Goal: Transaction & Acquisition: Purchase product/service

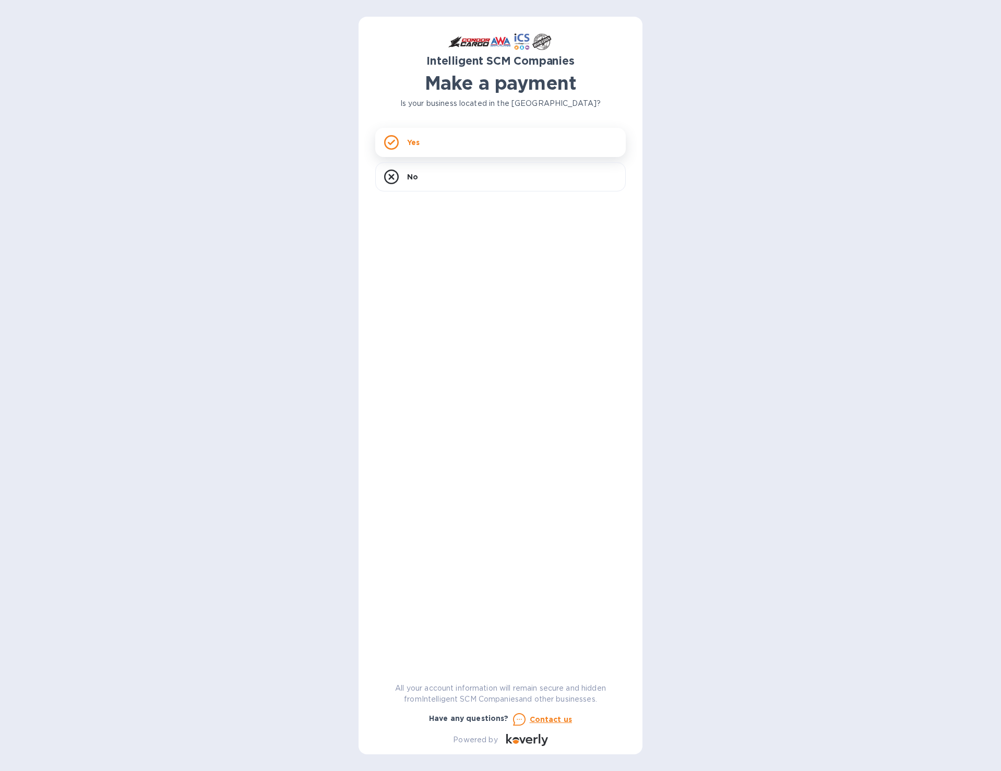
click at [410, 135] on div "Yes" at bounding box center [500, 142] width 250 height 29
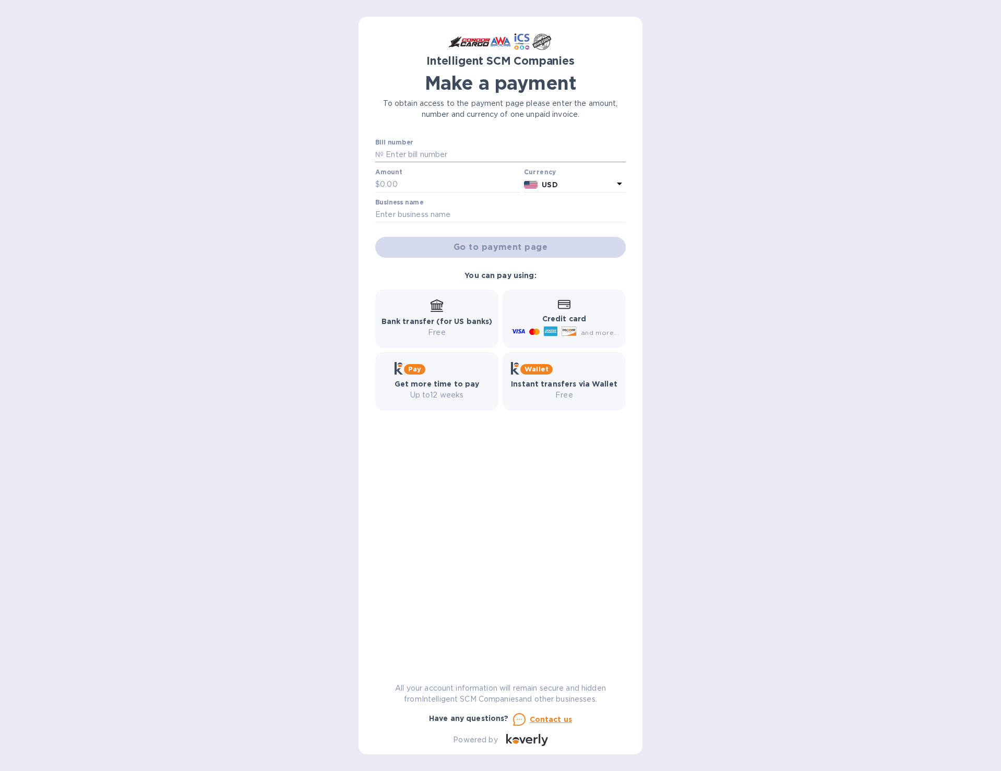
click at [412, 158] on input "text" at bounding box center [505, 155] width 242 height 16
paste input "S00515477/A"
type input "S00515477/A"
click at [463, 210] on input "text" at bounding box center [500, 215] width 250 height 16
type input "2"
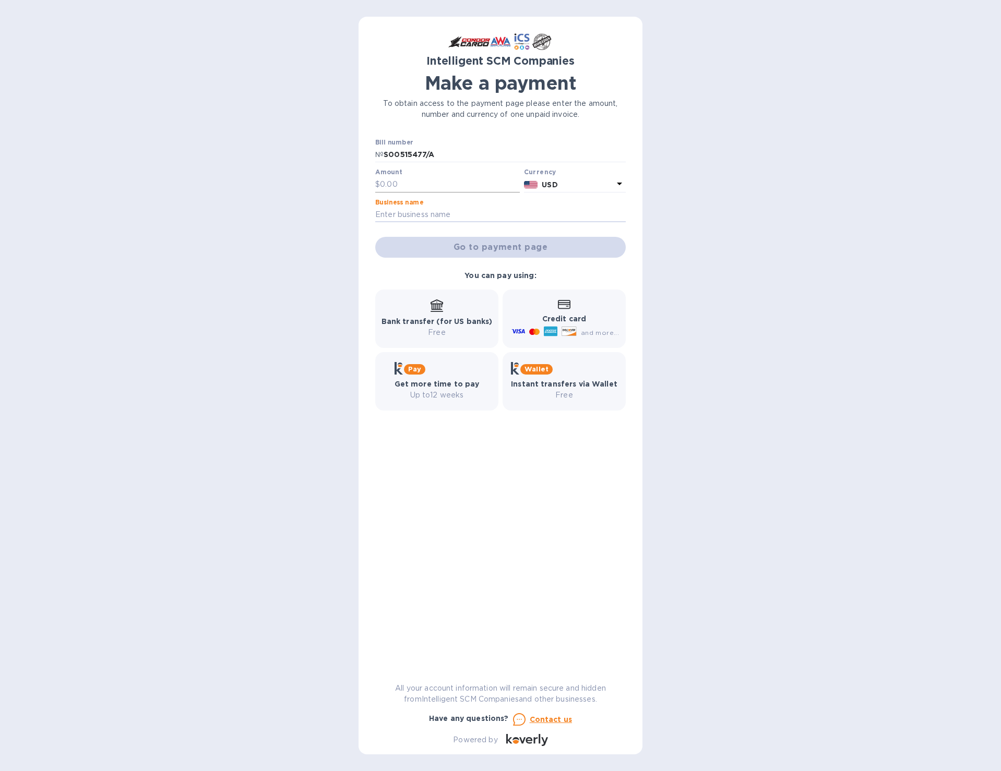
click at [402, 185] on input "text" at bounding box center [450, 185] width 140 height 16
type input "225.00"
type input "American Samoa Community Cancer Coalition"
click at [703, 238] on div "Intelligent SCM Companies Make a payment To obtain access to the payment page p…" at bounding box center [500, 385] width 1001 height 771
click at [543, 247] on span "Go to payment page" at bounding box center [501, 247] width 234 height 13
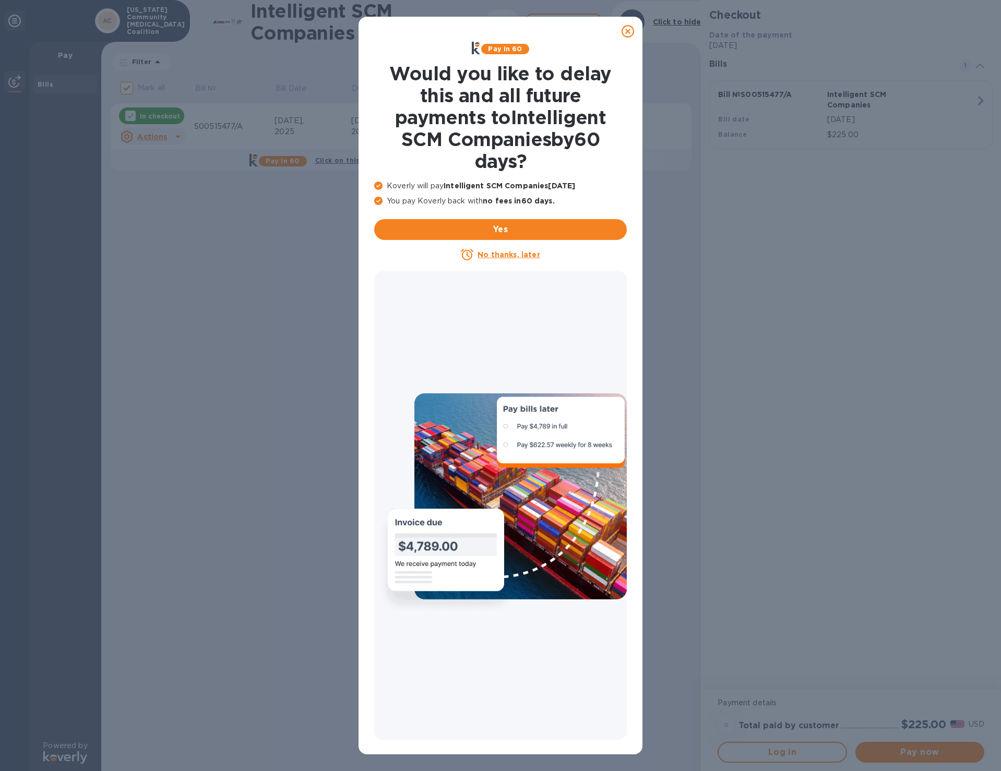
click at [506, 256] on u "No thanks, later" at bounding box center [509, 254] width 62 height 8
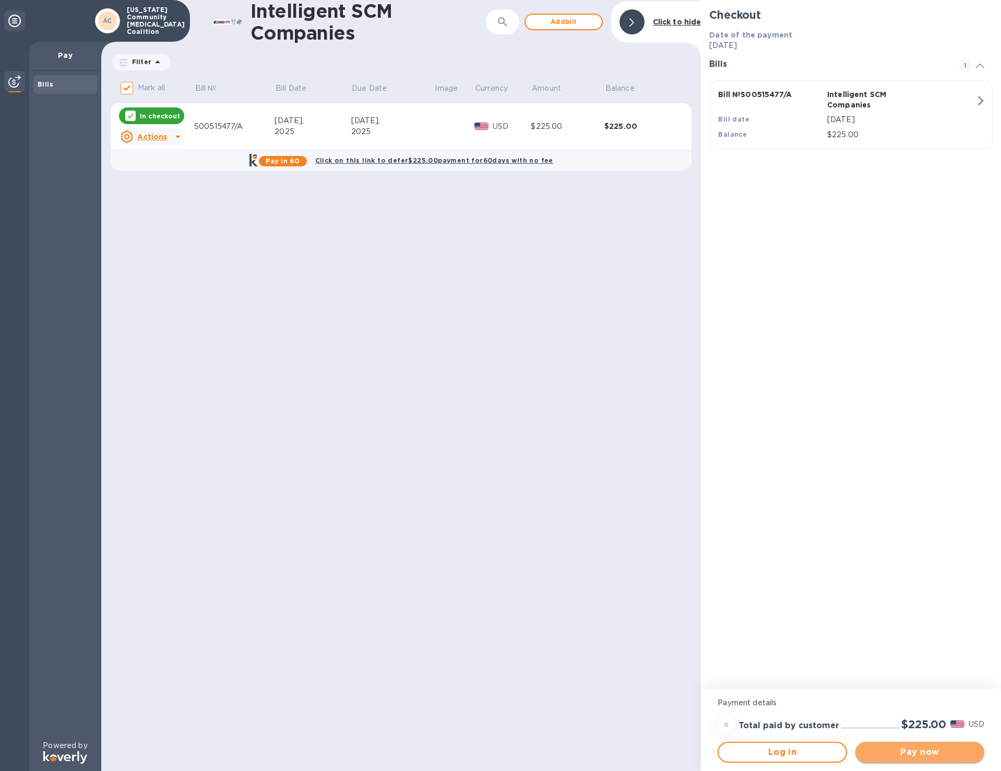
click at [906, 748] on span "Pay now" at bounding box center [920, 752] width 112 height 13
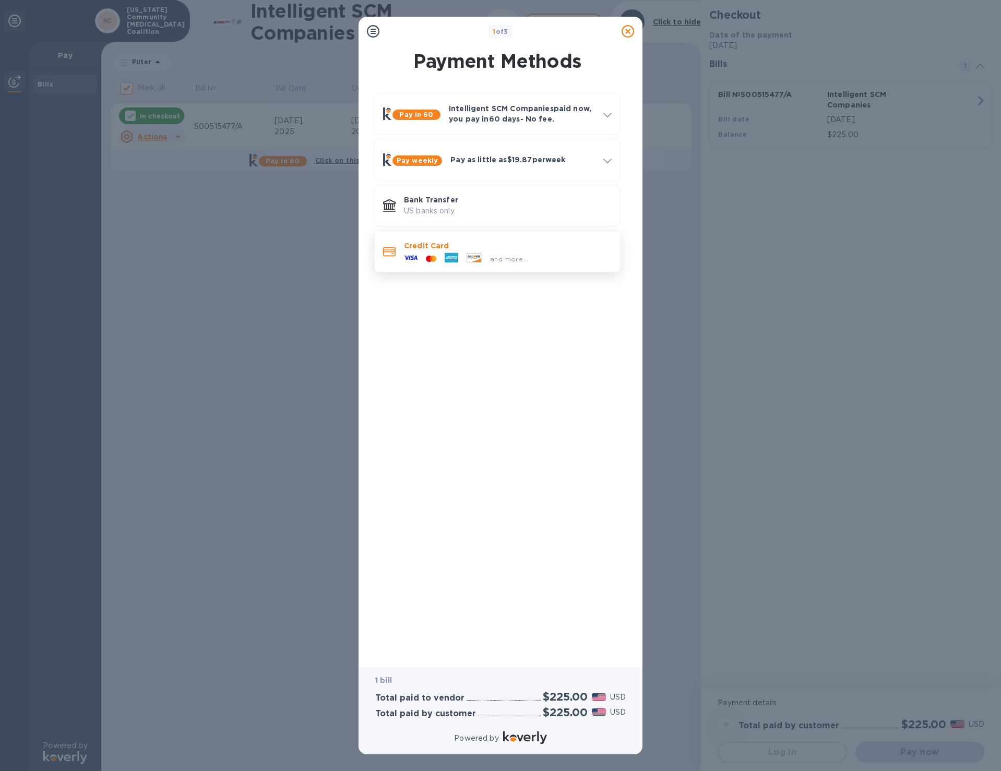
click at [439, 251] on div "and more..." at bounding box center [466, 259] width 133 height 16
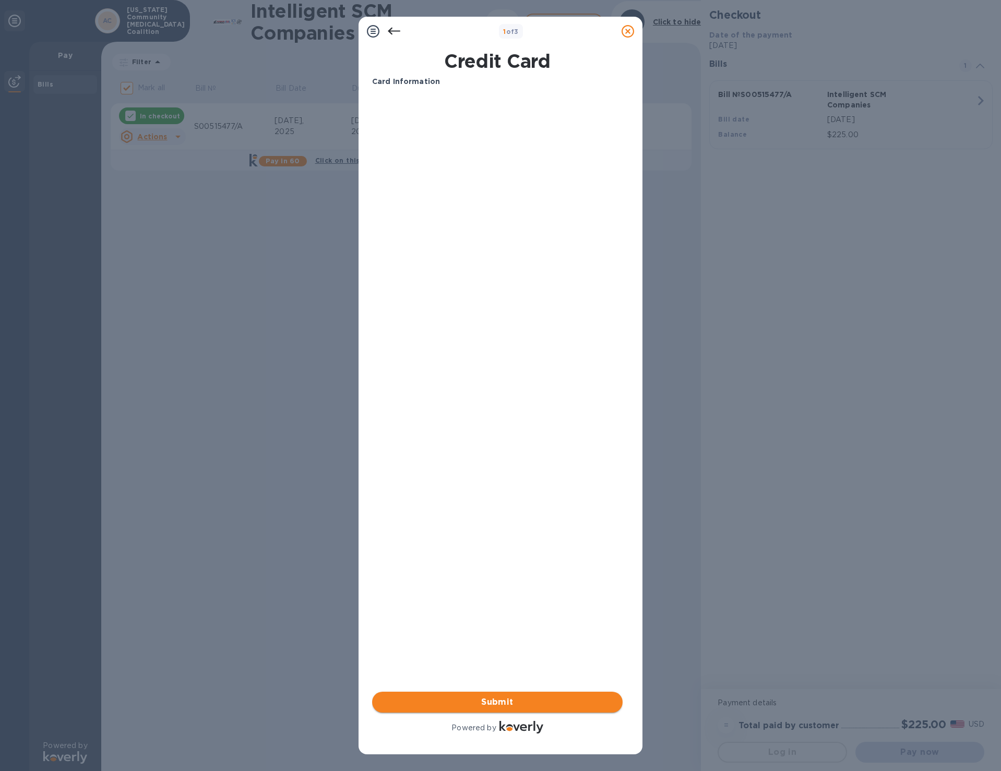
click at [500, 707] on span "Submit" at bounding box center [497, 702] width 234 height 13
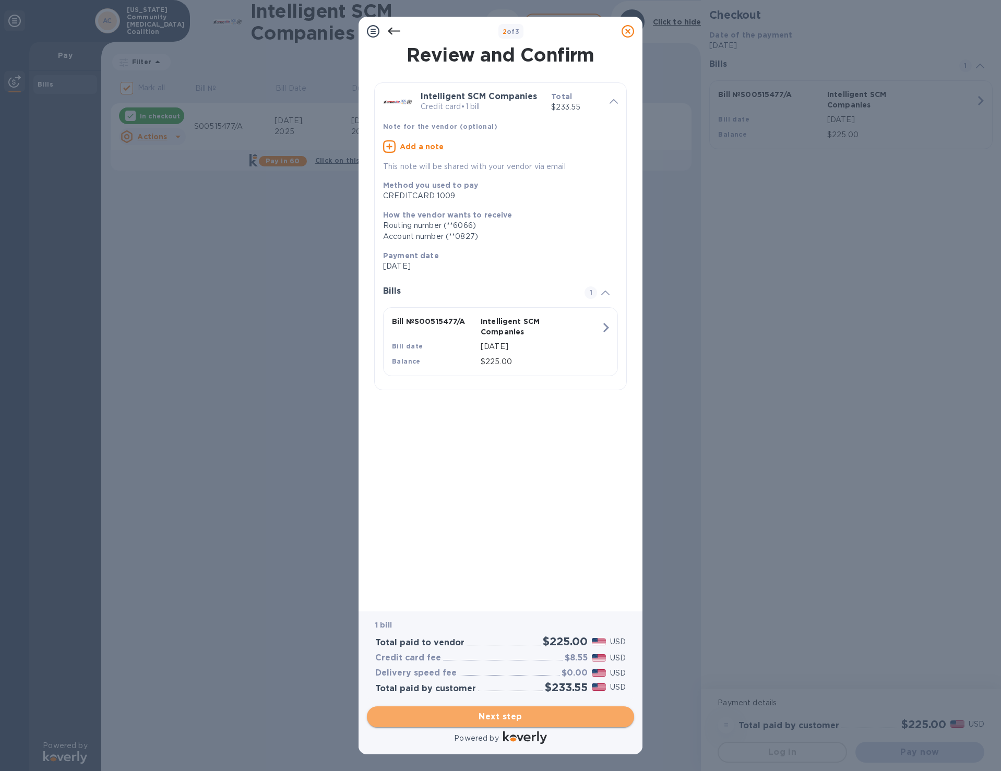
click at [485, 720] on span "Next step" at bounding box center [500, 717] width 250 height 13
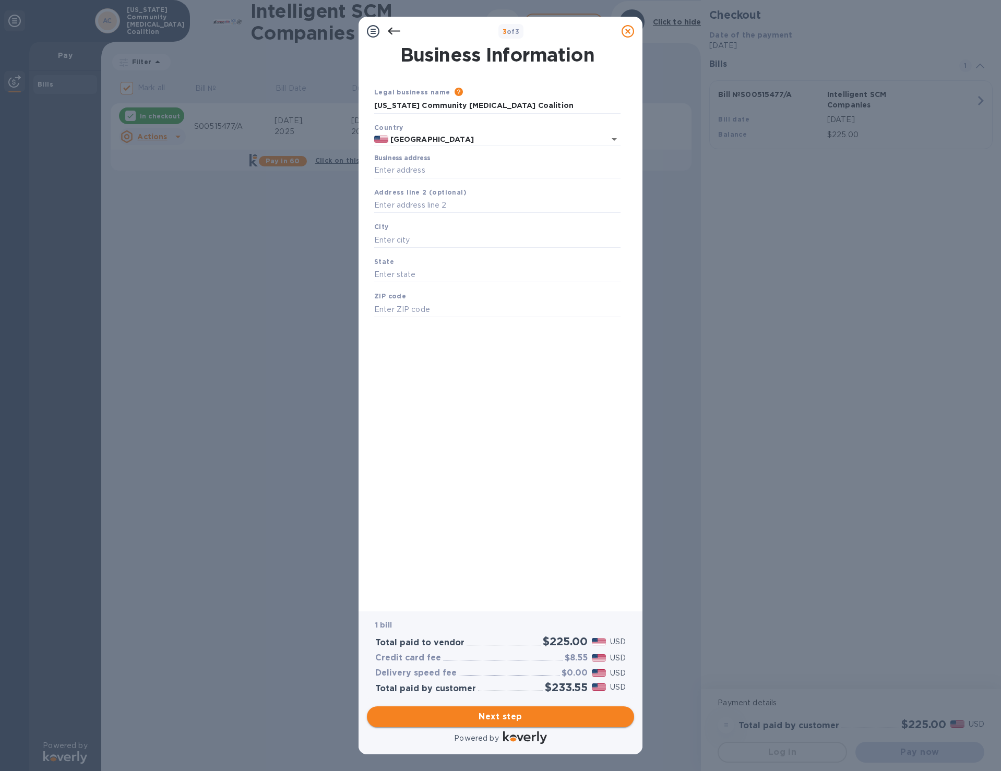
type input "United States"
click at [408, 169] on input "Business address" at bounding box center [497, 171] width 246 height 16
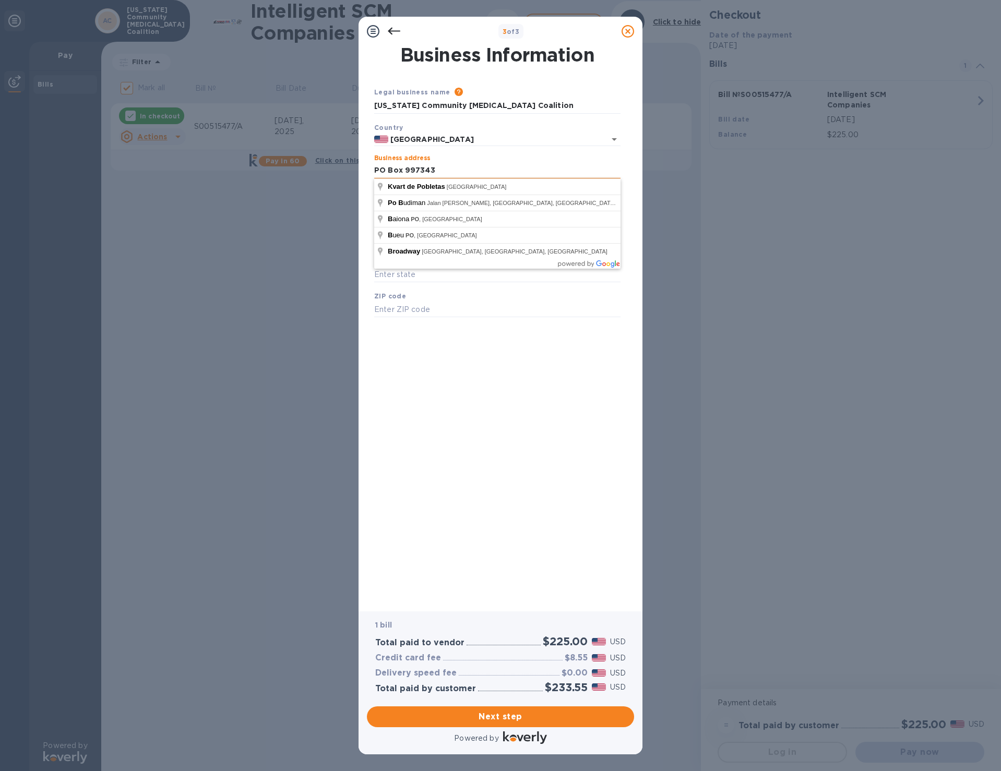
type input "PO Box 997343"
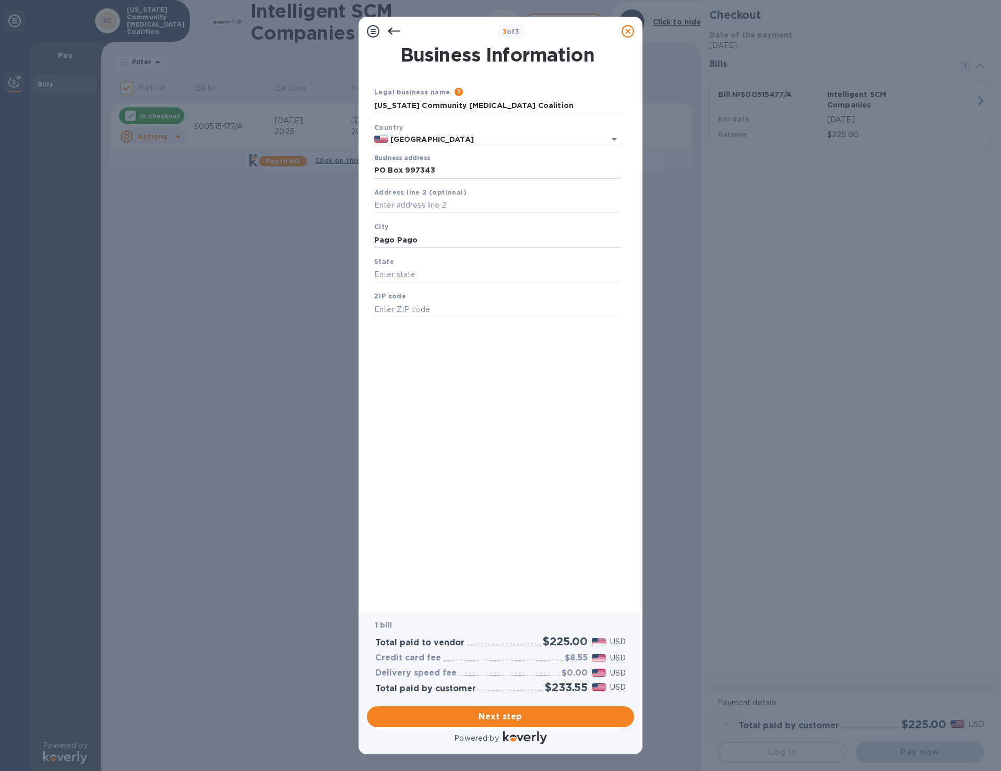
type input "Pago Pago"
type input "A"
type input "AS"
type input "96799"
click at [451, 713] on span "Next step" at bounding box center [500, 717] width 250 height 13
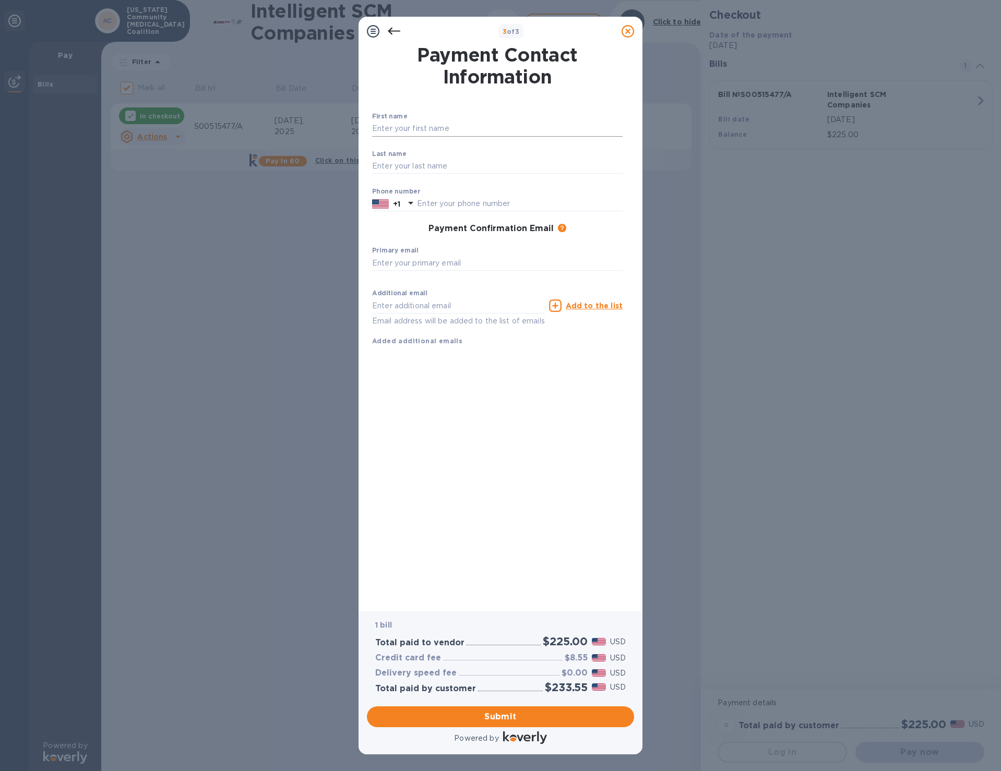
click at [447, 134] on input "text" at bounding box center [497, 129] width 250 height 16
type input "Vaatausili"
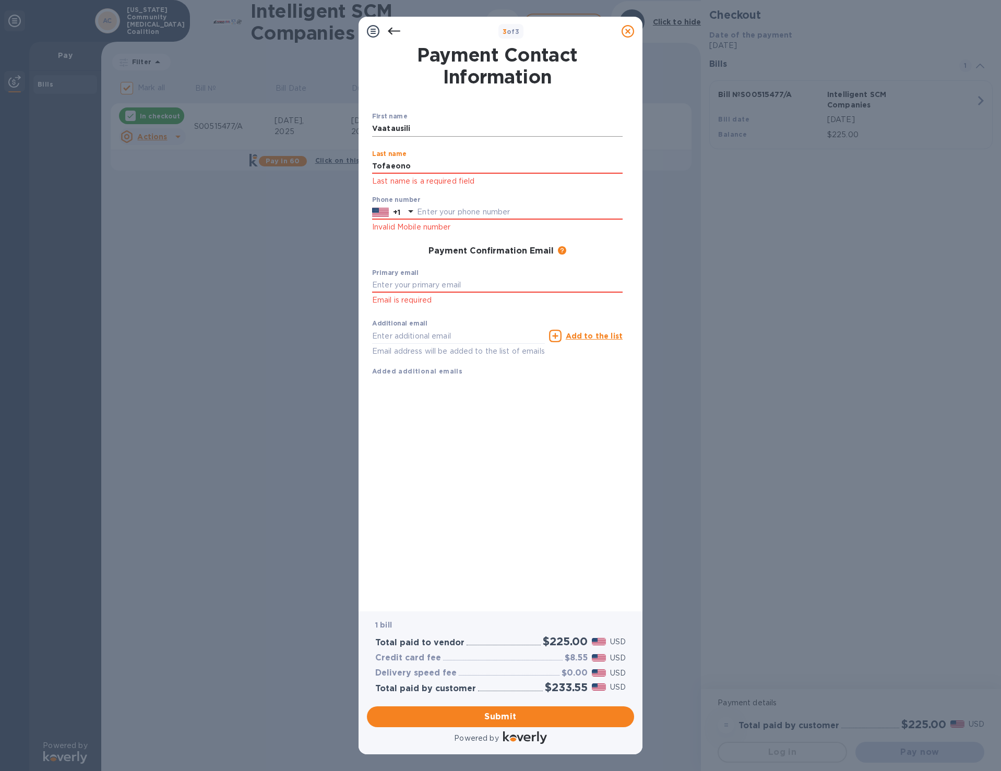
type input "Tofaeono"
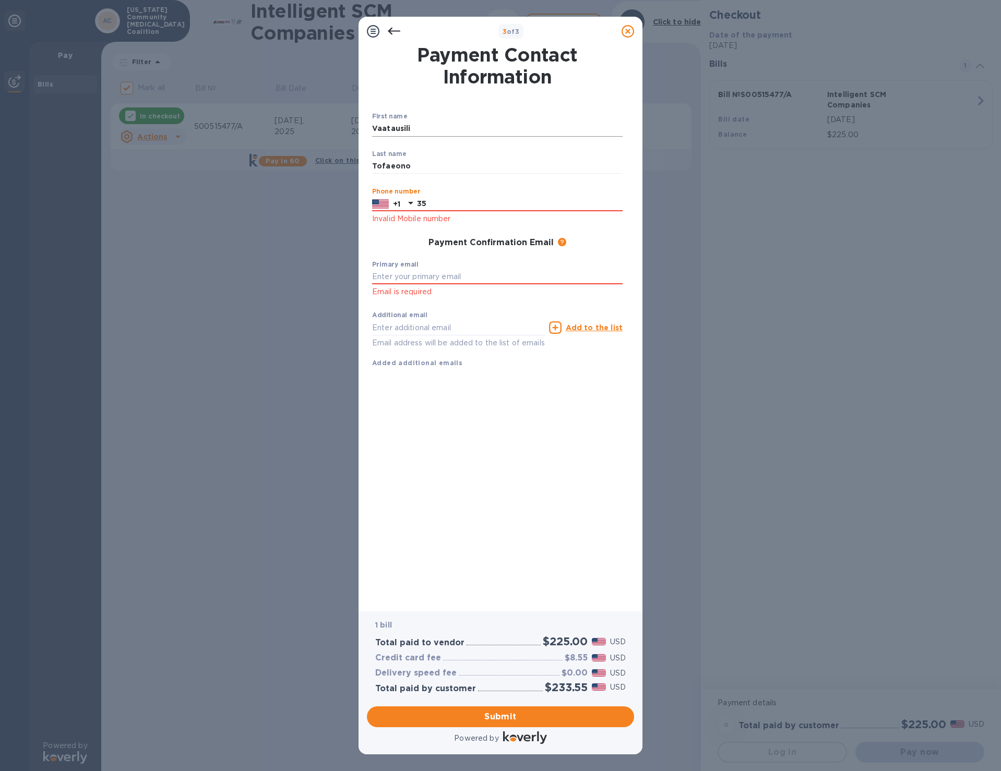
type input "3"
type input "6842588745"
click at [454, 277] on input "text" at bounding box center [497, 277] width 250 height 16
type input "vtofaeono@ascancer.org"
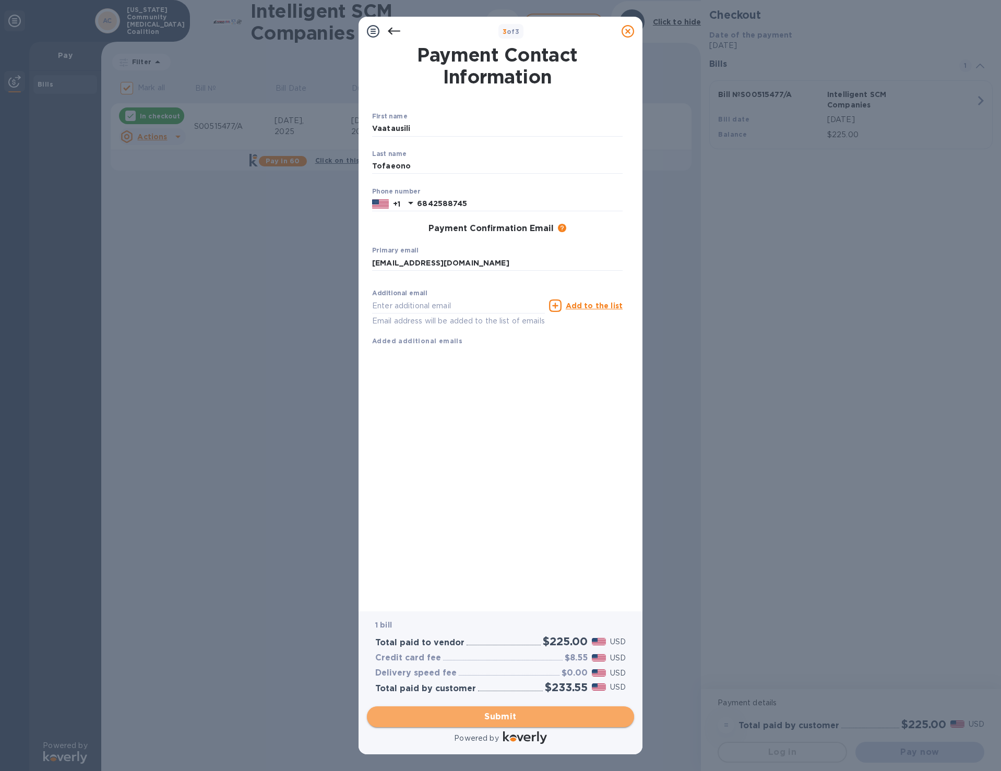
click at [519, 713] on span "Submit" at bounding box center [500, 717] width 250 height 13
checkbox input "false"
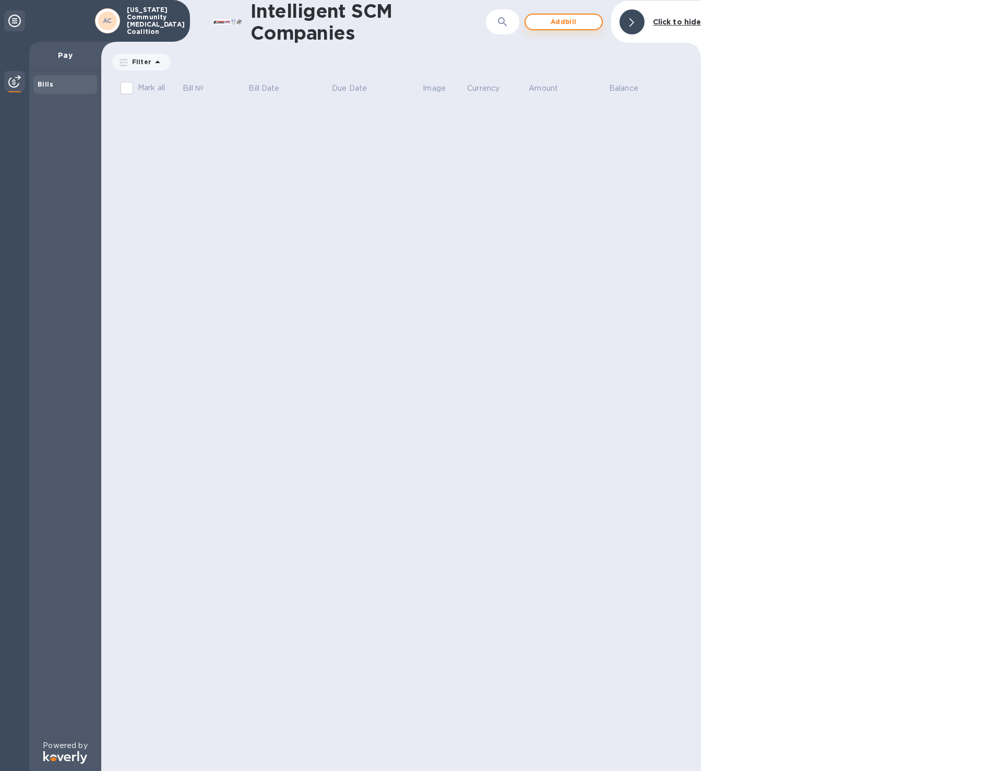
click at [564, 22] on span "Add bill" at bounding box center [563, 22] width 59 height 13
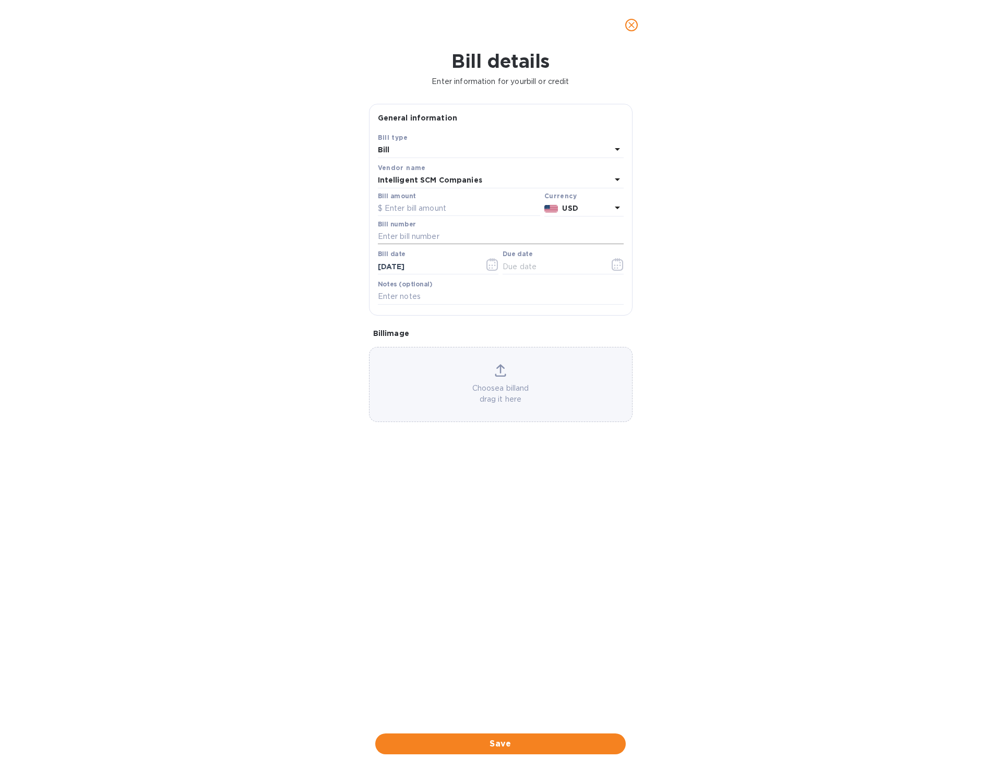
click at [410, 235] on input "text" at bounding box center [501, 237] width 246 height 16
paste input "S00515477/B"
type input "S00515477/B"
click at [419, 206] on input "text" at bounding box center [459, 209] width 162 height 16
type input "225.00"
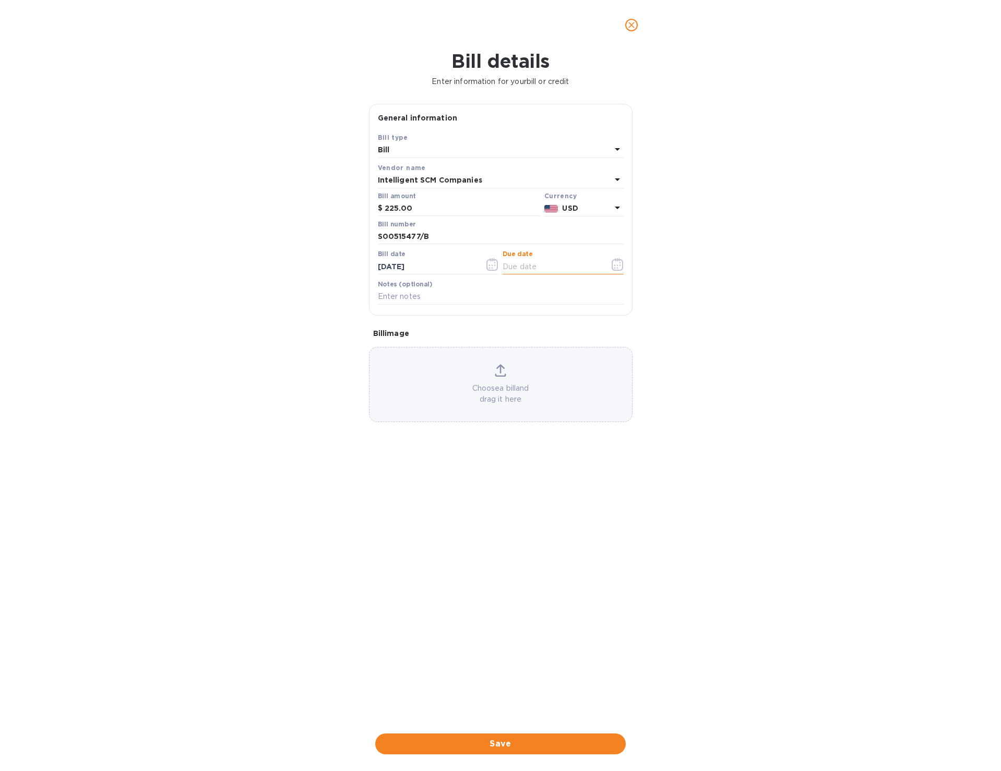
click at [528, 260] on input "text" at bounding box center [552, 267] width 99 height 16
type input "10/06/2025"
click at [700, 399] on div "Bill details Enter information for your bill or credit General information Save…" at bounding box center [500, 410] width 1001 height 721
click at [476, 740] on span "Save" at bounding box center [501, 744] width 234 height 13
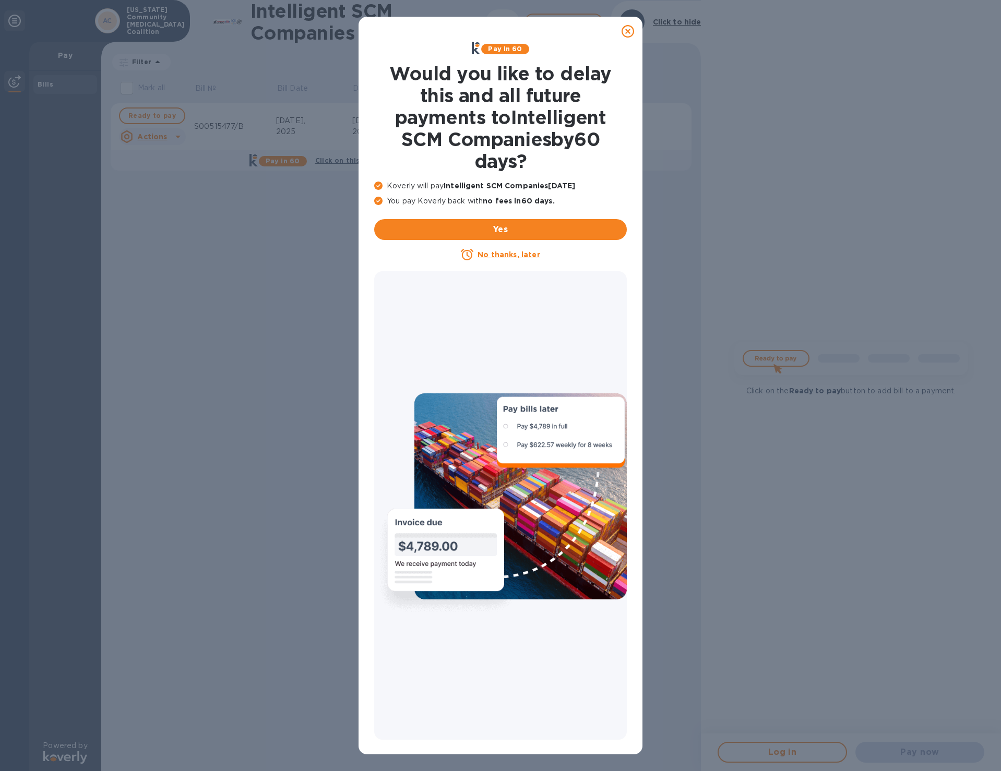
click at [496, 258] on u "No thanks, later" at bounding box center [509, 254] width 62 height 8
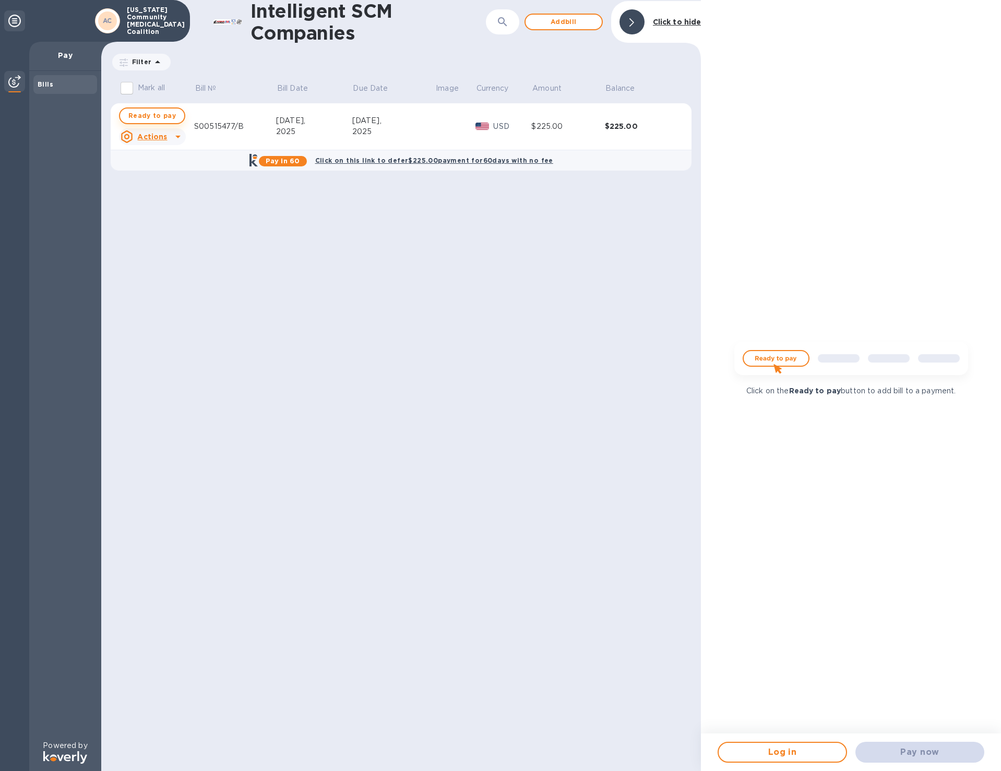
click at [152, 112] on span "Ready to pay" at bounding box center [151, 116] width 47 height 13
checkbox input "true"
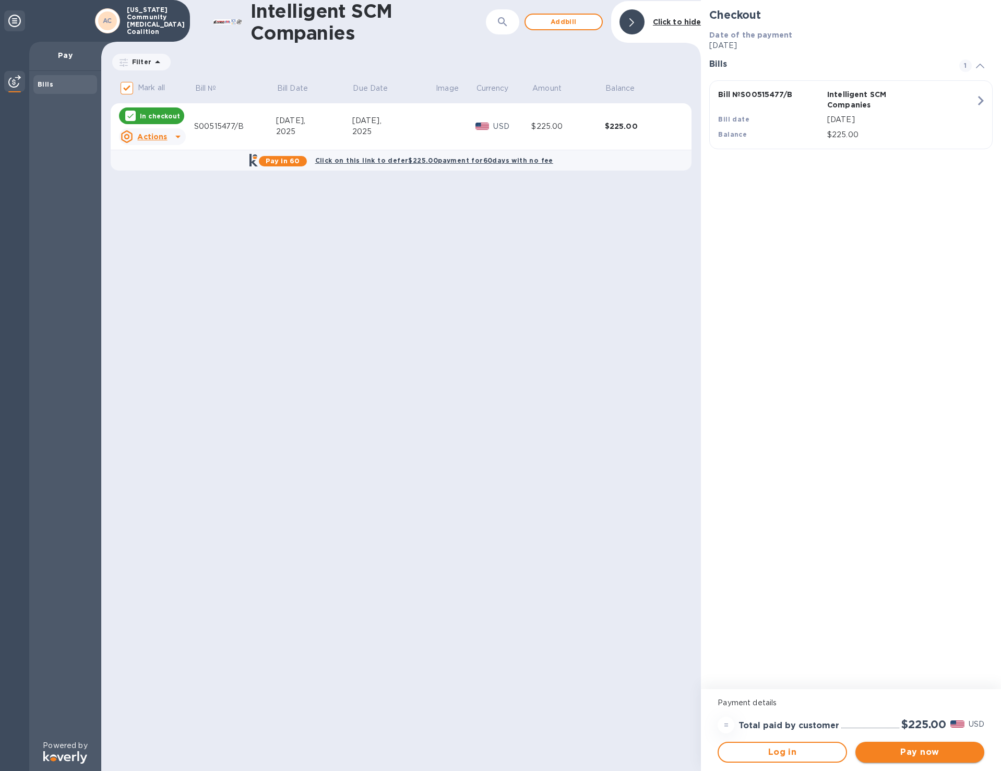
click at [915, 761] on button "Pay now" at bounding box center [919, 752] width 129 height 21
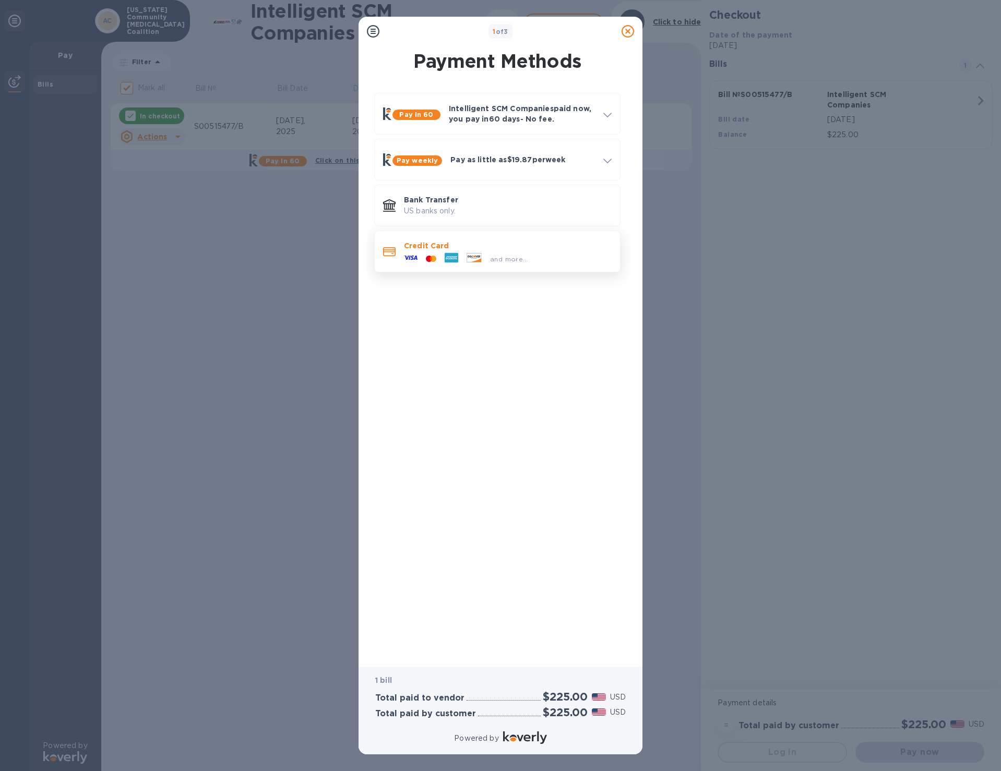
click at [460, 255] on div at bounding box center [451, 259] width 22 height 16
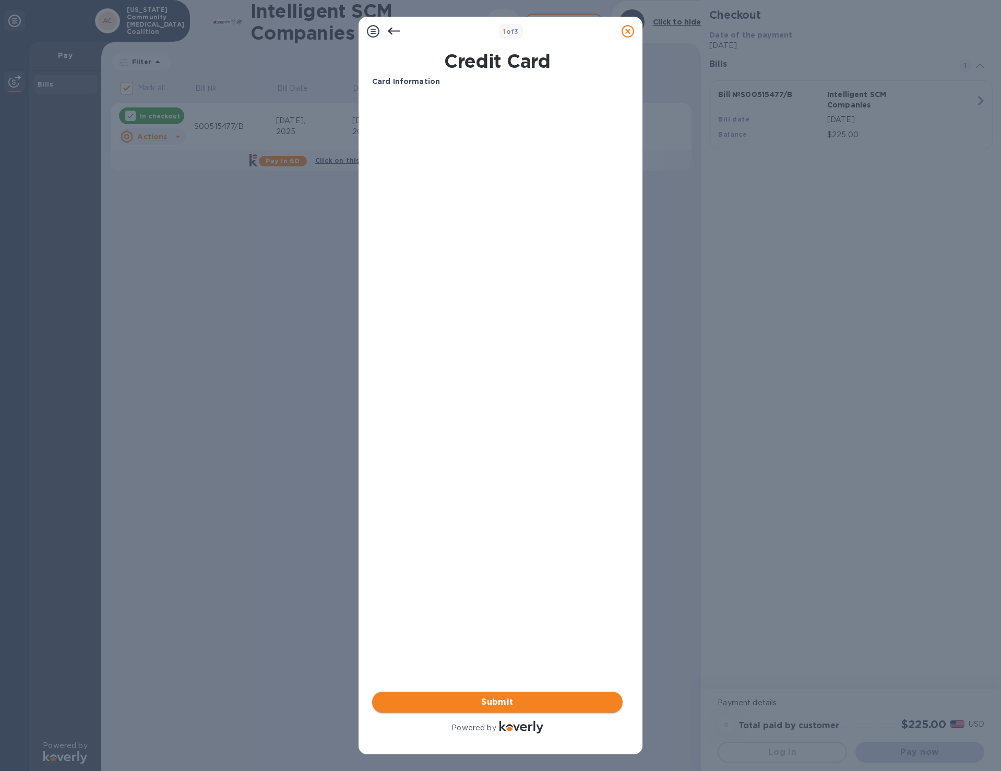
click at [502, 705] on span "Submit" at bounding box center [497, 702] width 234 height 13
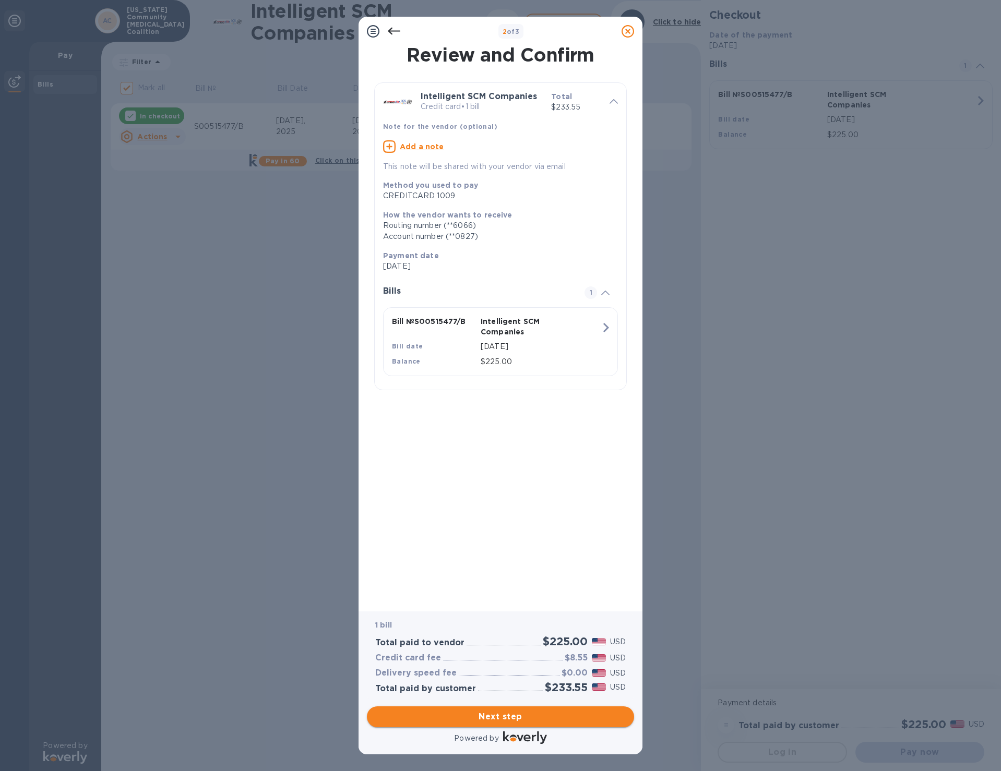
click at [512, 719] on span "Next step" at bounding box center [500, 717] width 250 height 13
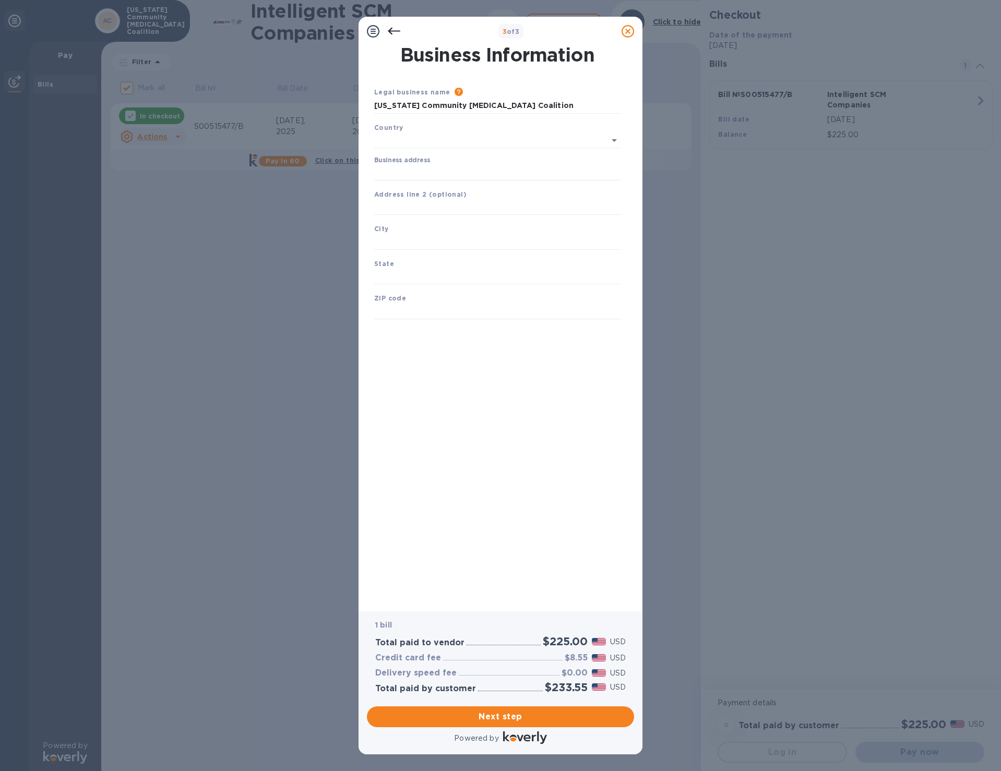
type input "United States"
click at [418, 171] on input "Business address" at bounding box center [497, 171] width 246 height 16
type input "PO Box 997343"
type input "Pago Pago"
type input "AS"
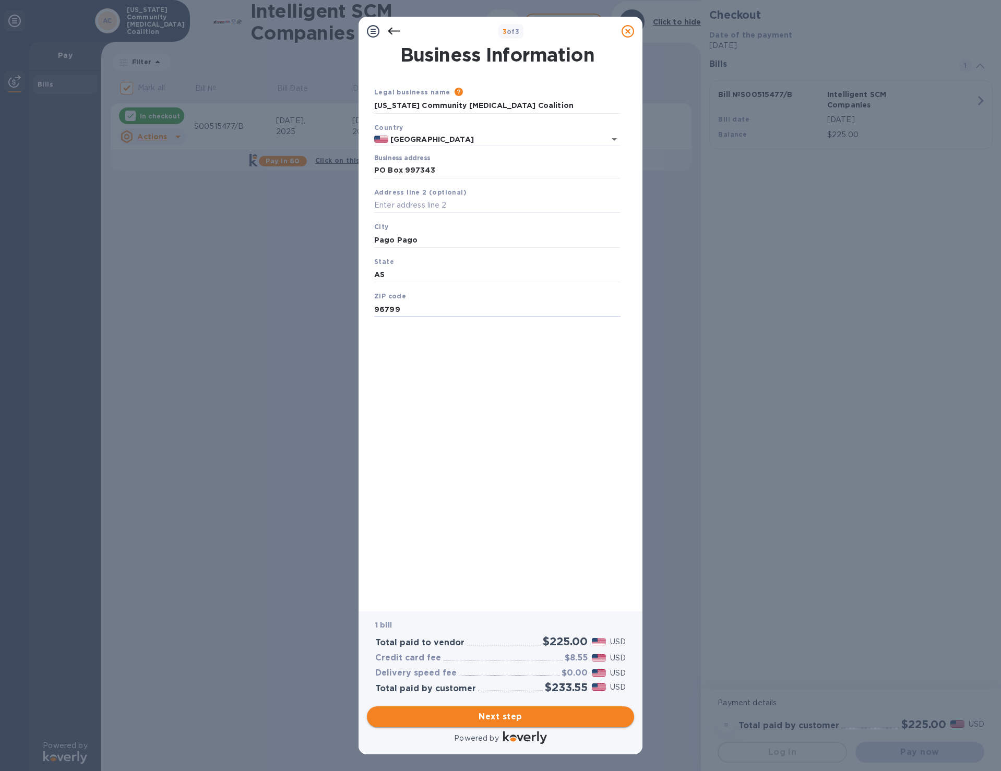
type input "96799"
click at [506, 720] on span "Next step" at bounding box center [500, 717] width 250 height 13
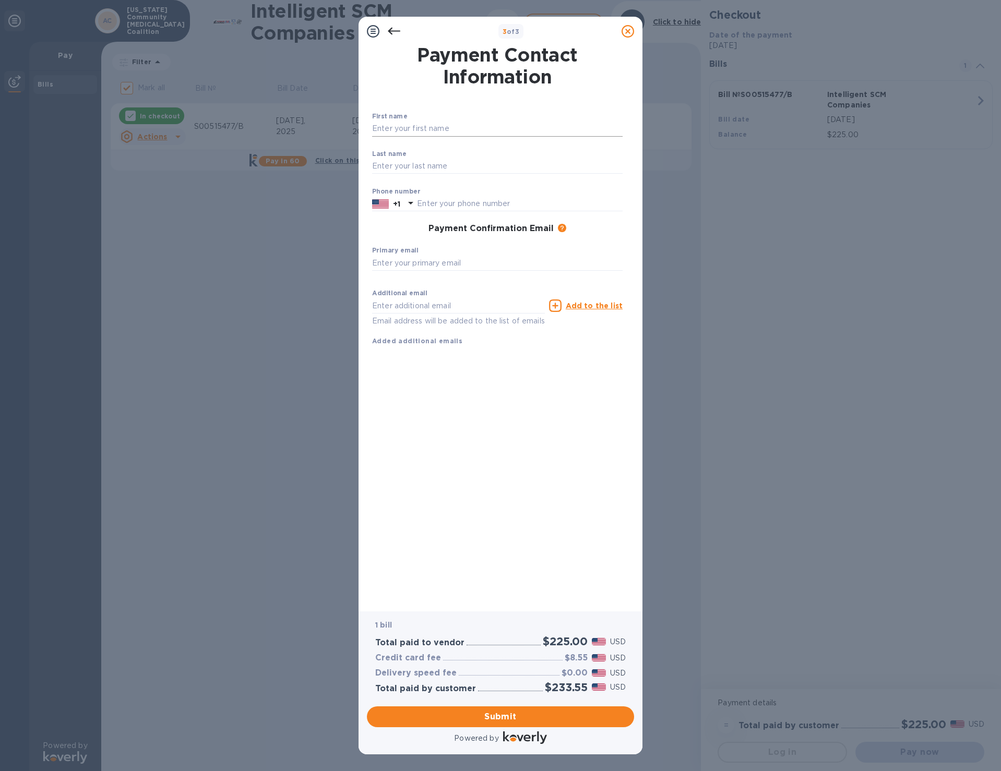
click at [396, 128] on input "text" at bounding box center [497, 129] width 250 height 16
type input "Vaatausili"
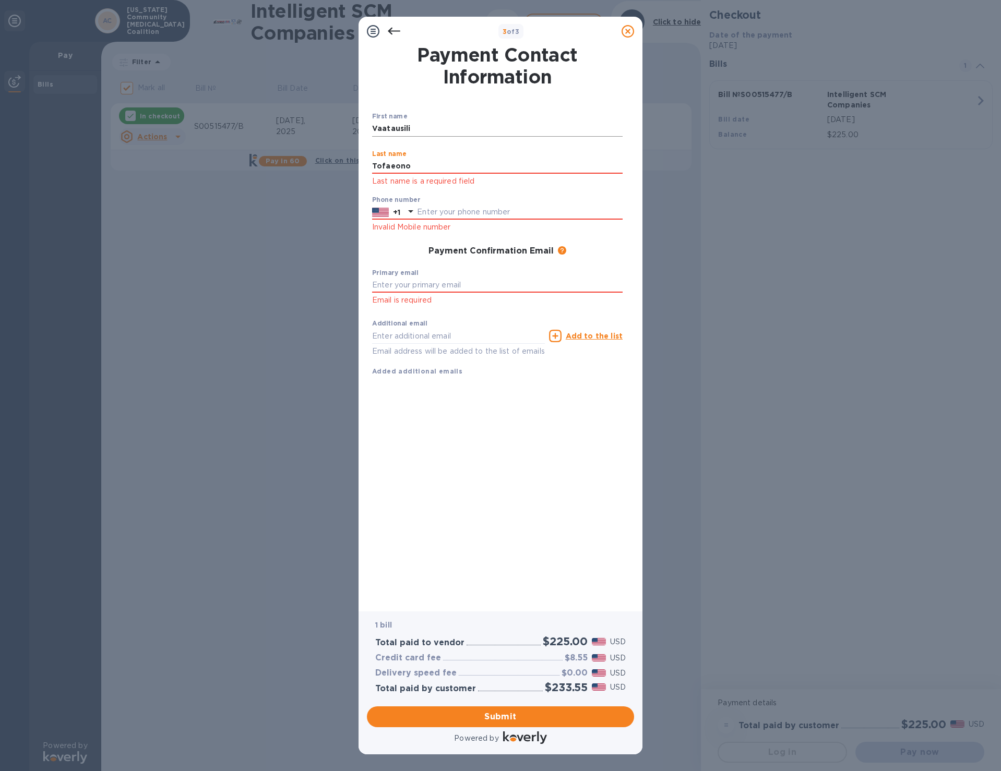
type input "Tofaeono"
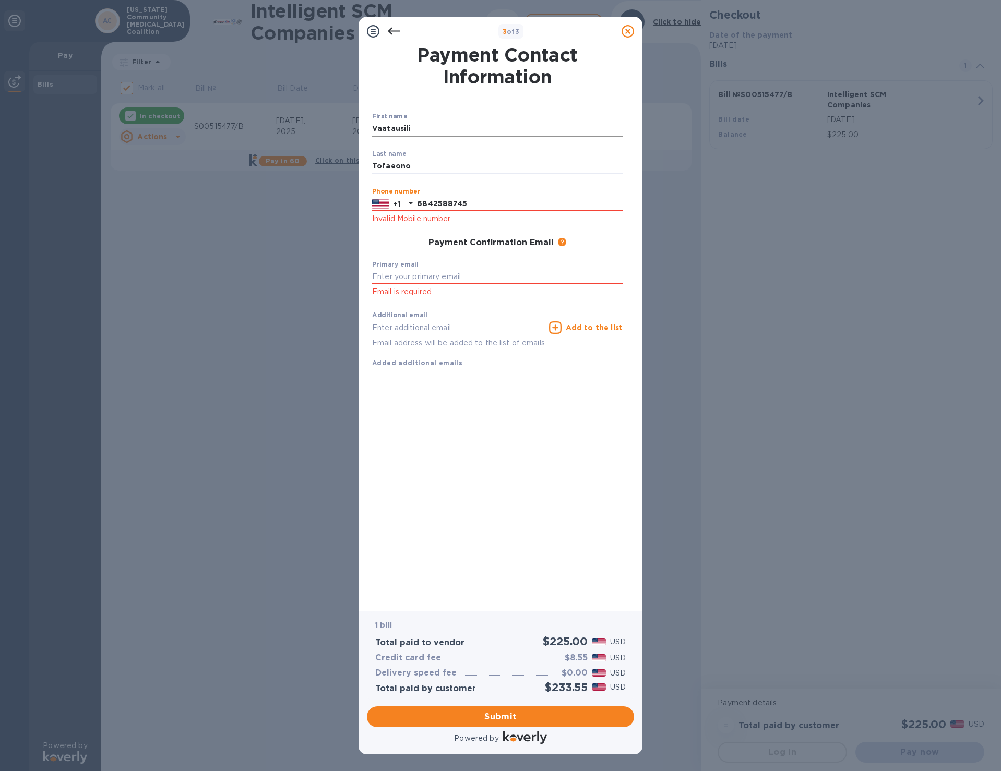
type input "6842588745"
type input "vtofaeono@ascancer.org"
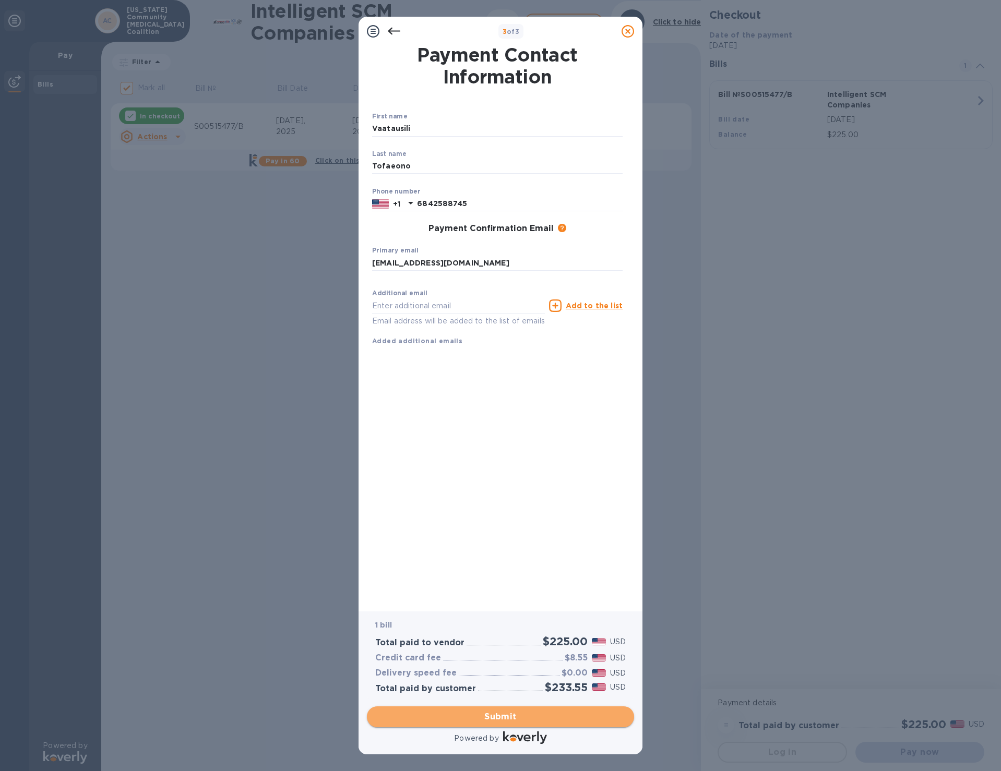
click at [522, 714] on span "Submit" at bounding box center [500, 717] width 250 height 13
checkbox input "false"
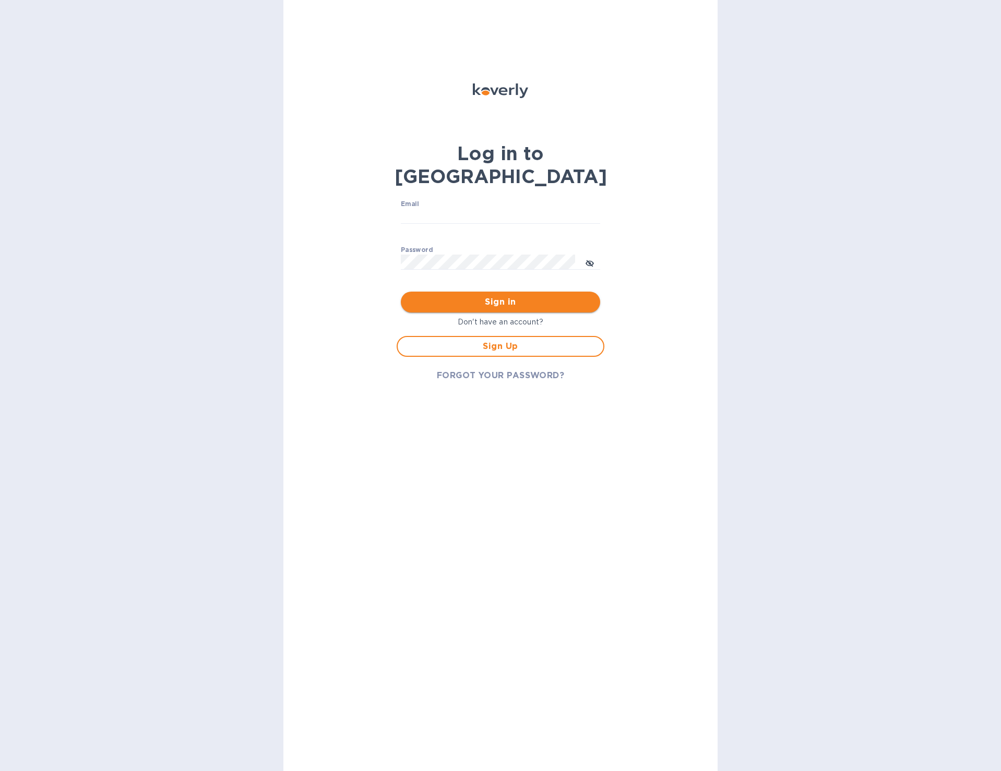
type input "[EMAIL_ADDRESS][DOMAIN_NAME]"
click at [478, 296] on span "Sign in" at bounding box center [500, 302] width 183 height 13
